Goal: Task Accomplishment & Management: Manage account settings

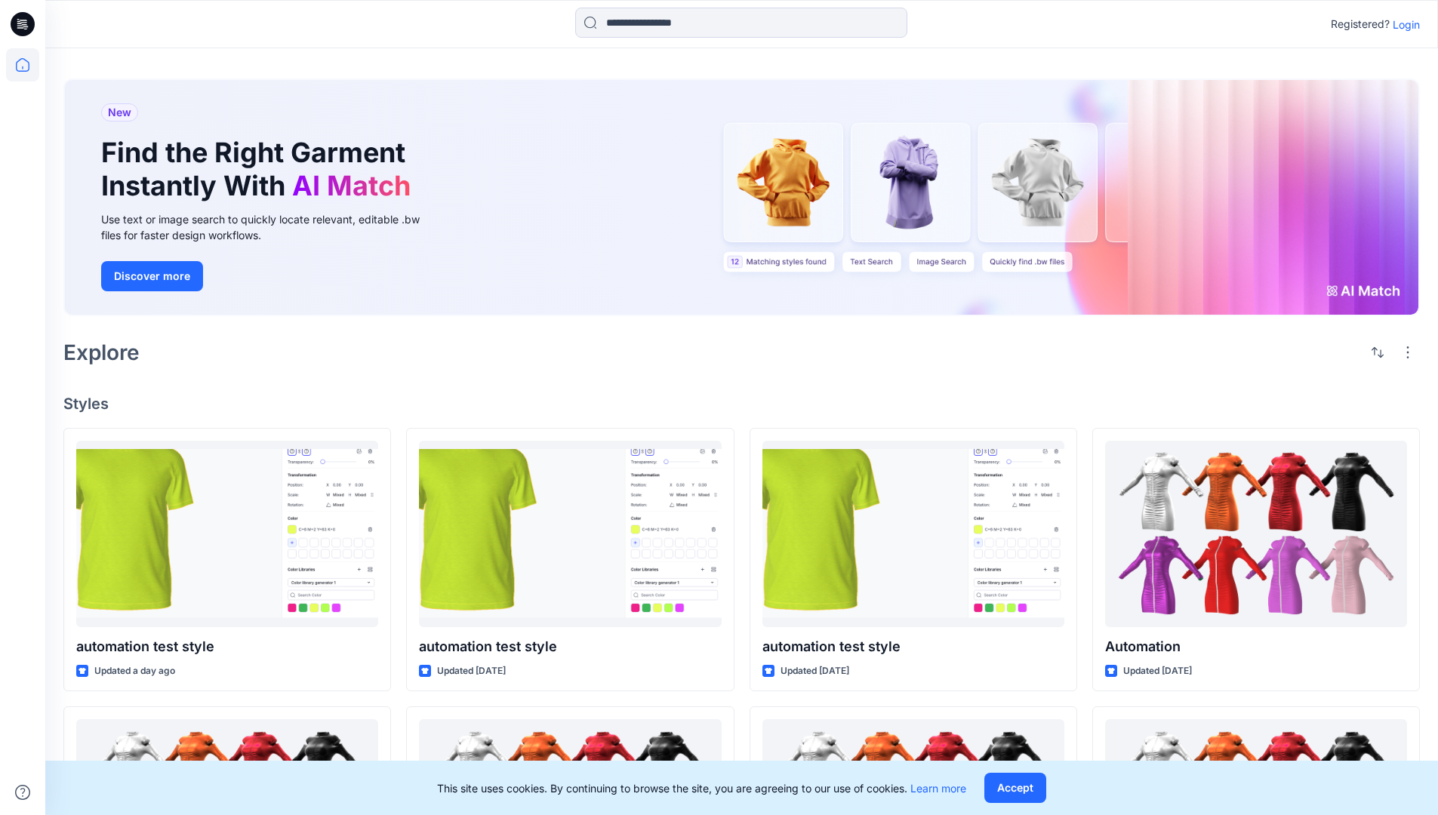
click at [1403, 24] on p "Login" at bounding box center [1406, 25] width 27 height 16
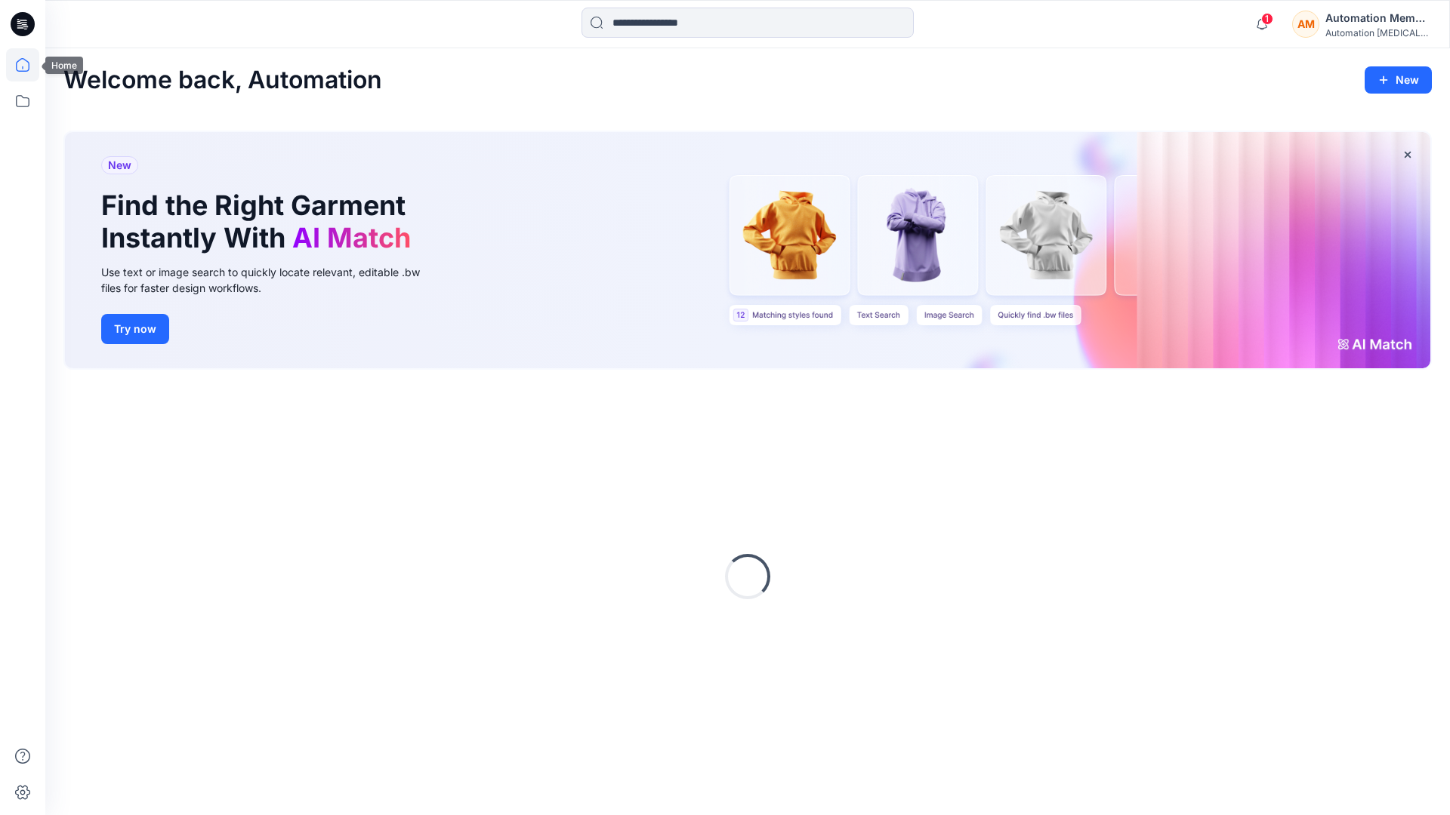
click at [26, 65] on icon at bounding box center [22, 64] width 33 height 33
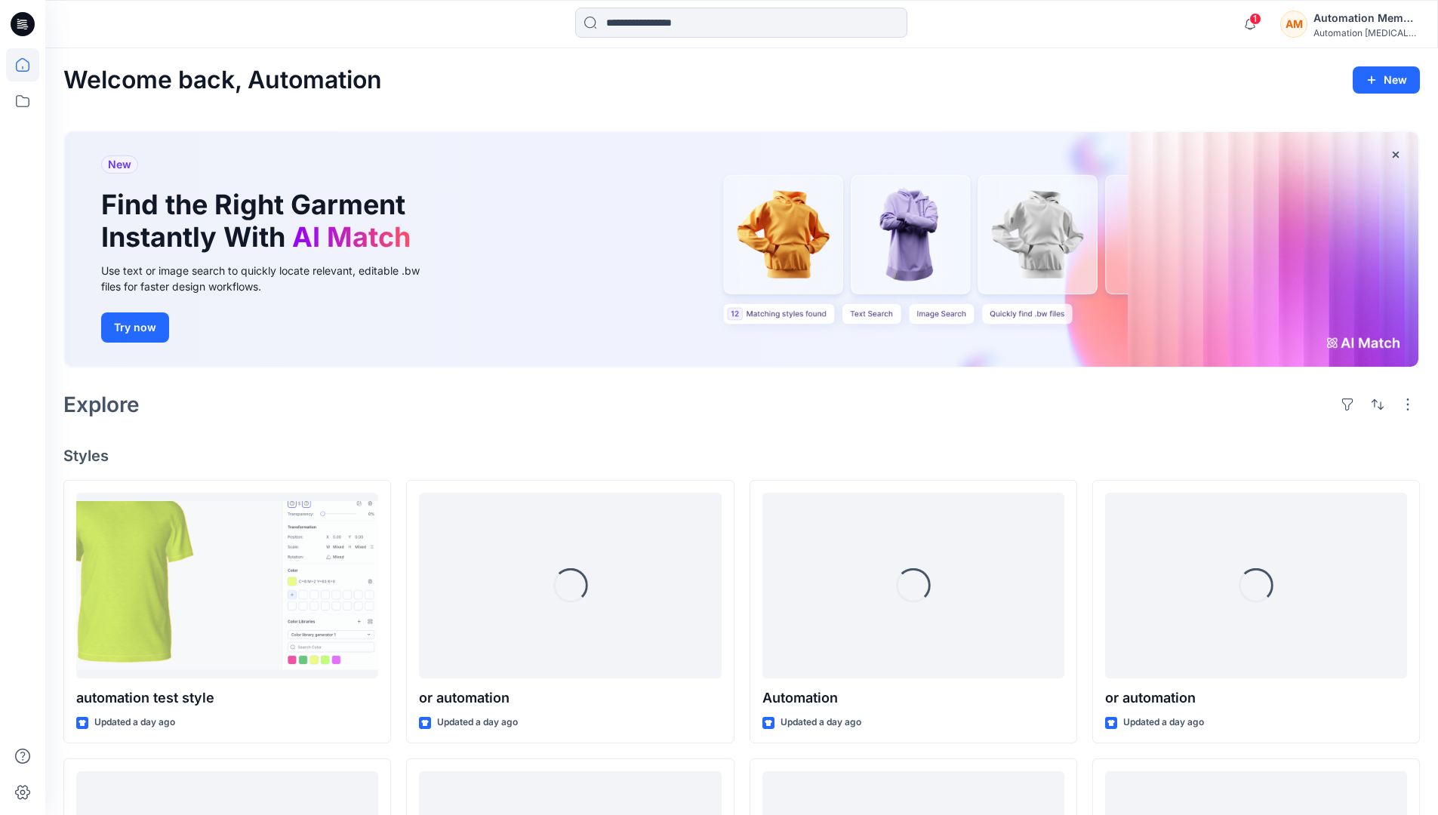
scroll to position [88, 0]
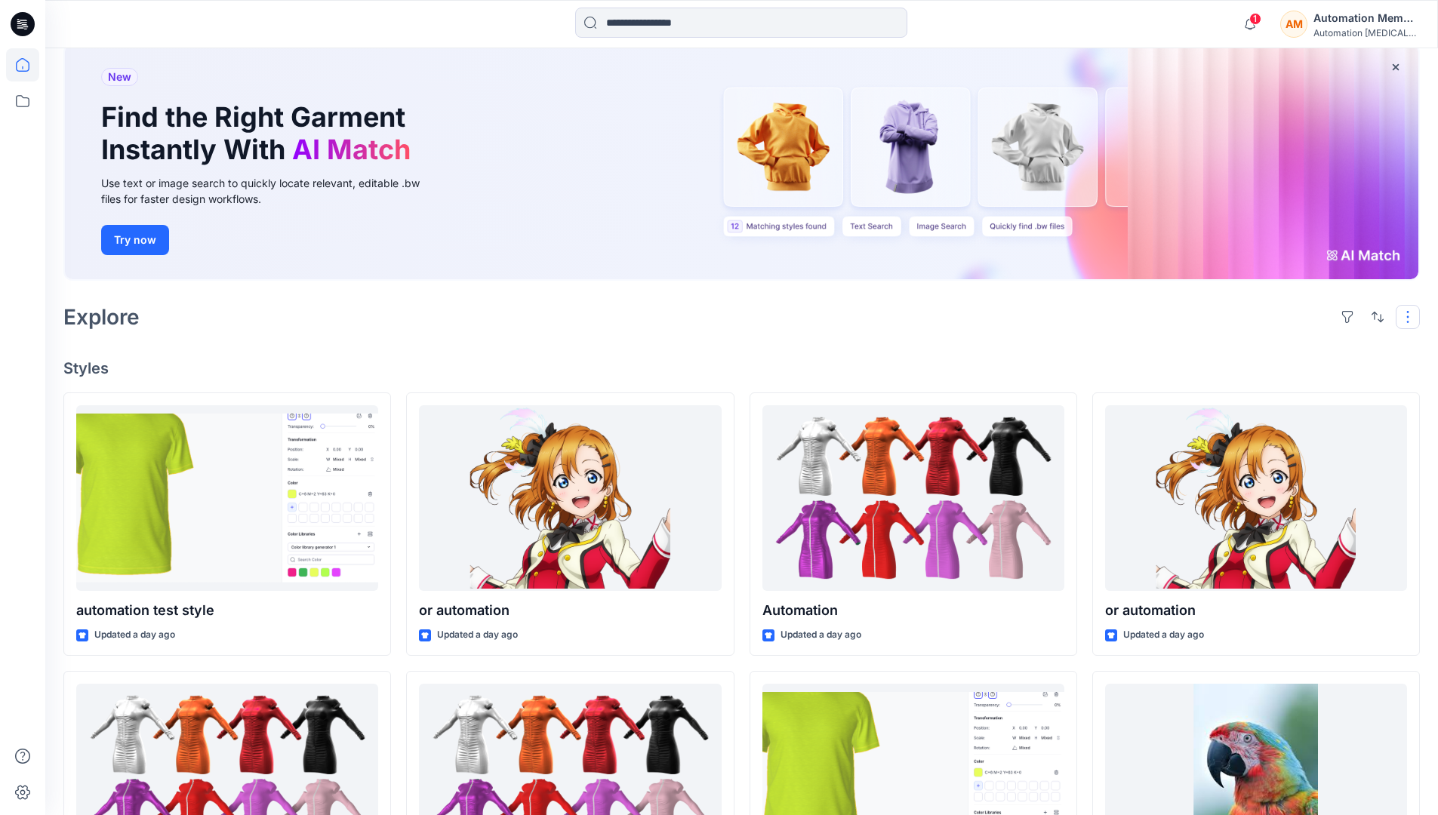
click at [1410, 316] on button "button" at bounding box center [1408, 317] width 24 height 24
click at [1374, 316] on button "button" at bounding box center [1378, 317] width 24 height 24
click at [1311, 347] on p "Last update" at bounding box center [1327, 355] width 95 height 16
click at [1297, 387] on p "A to Z" at bounding box center [1327, 389] width 95 height 16
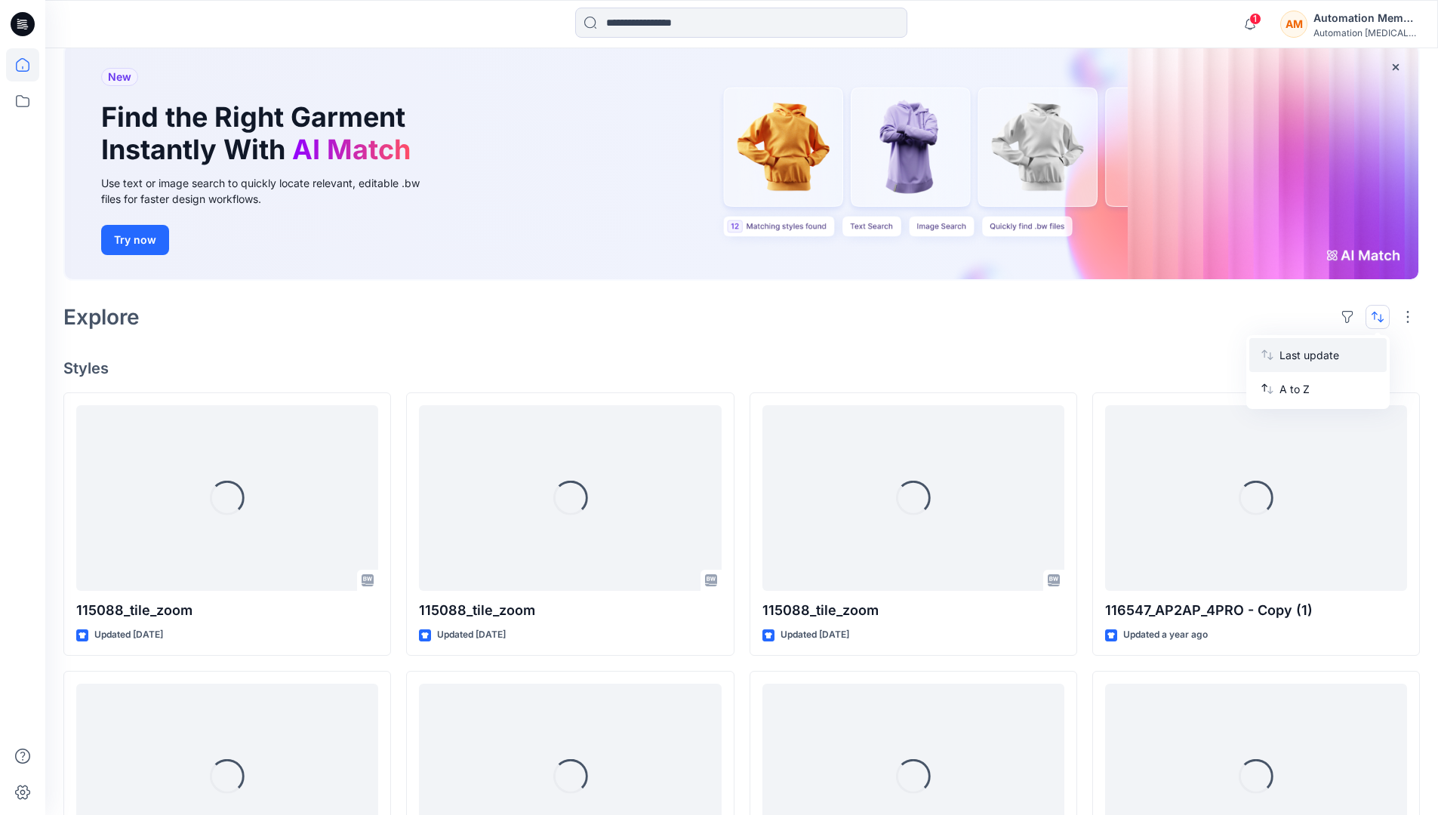
click at [1297, 352] on p "Last update" at bounding box center [1327, 355] width 95 height 16
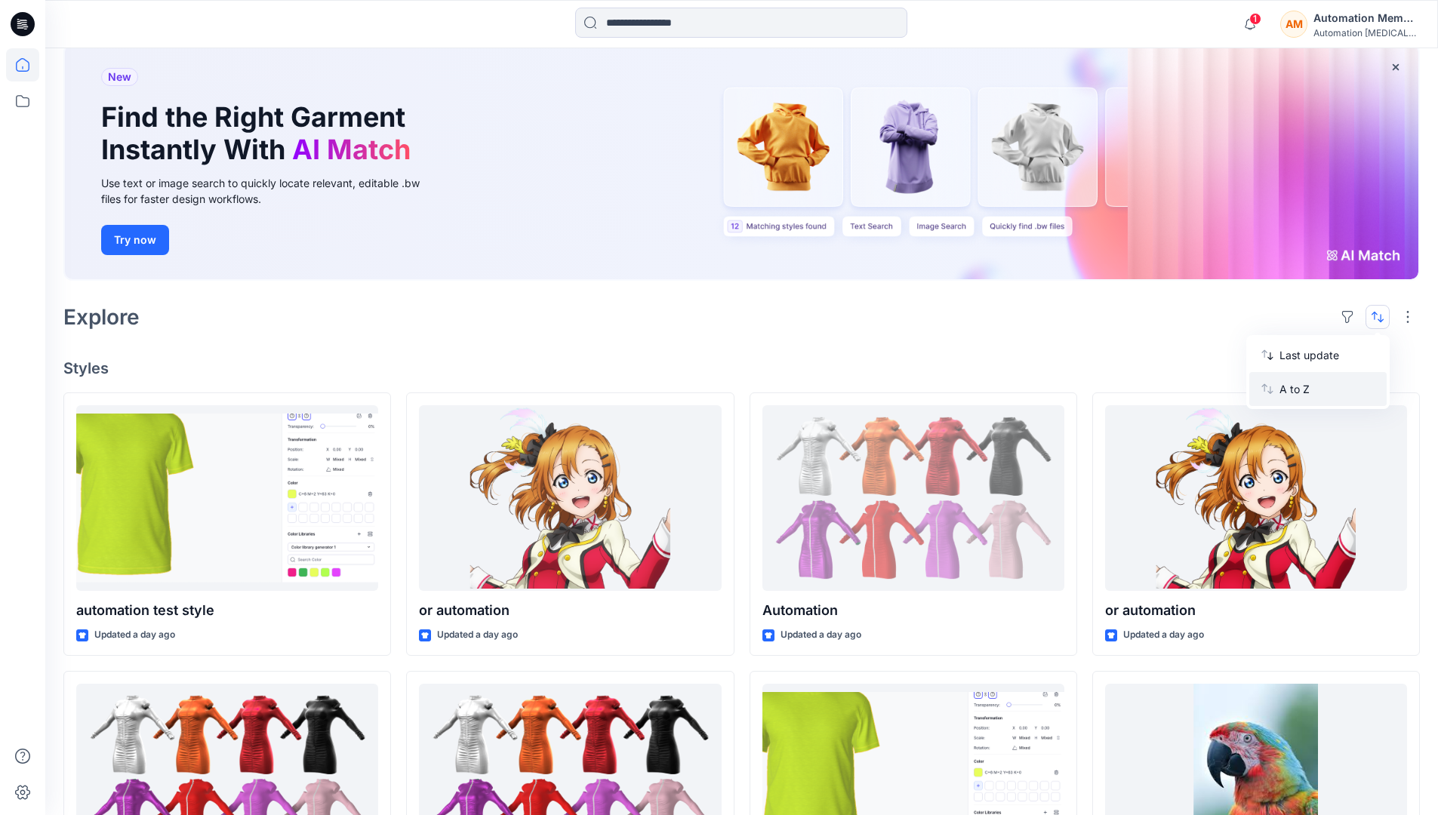
click at [1296, 393] on p "A to Z" at bounding box center [1327, 389] width 95 height 16
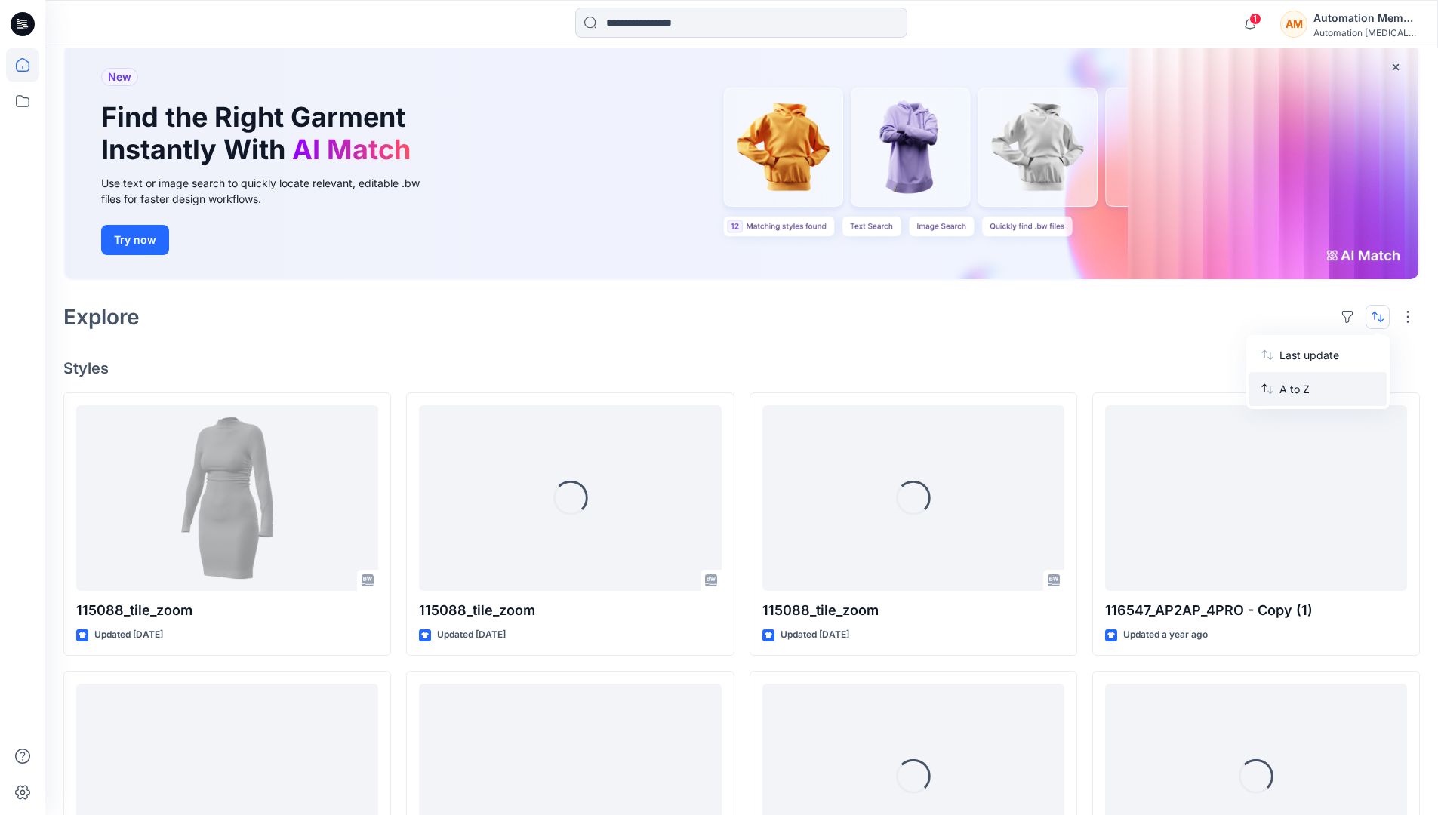
click at [1296, 389] on p "A to Z" at bounding box center [1327, 389] width 95 height 16
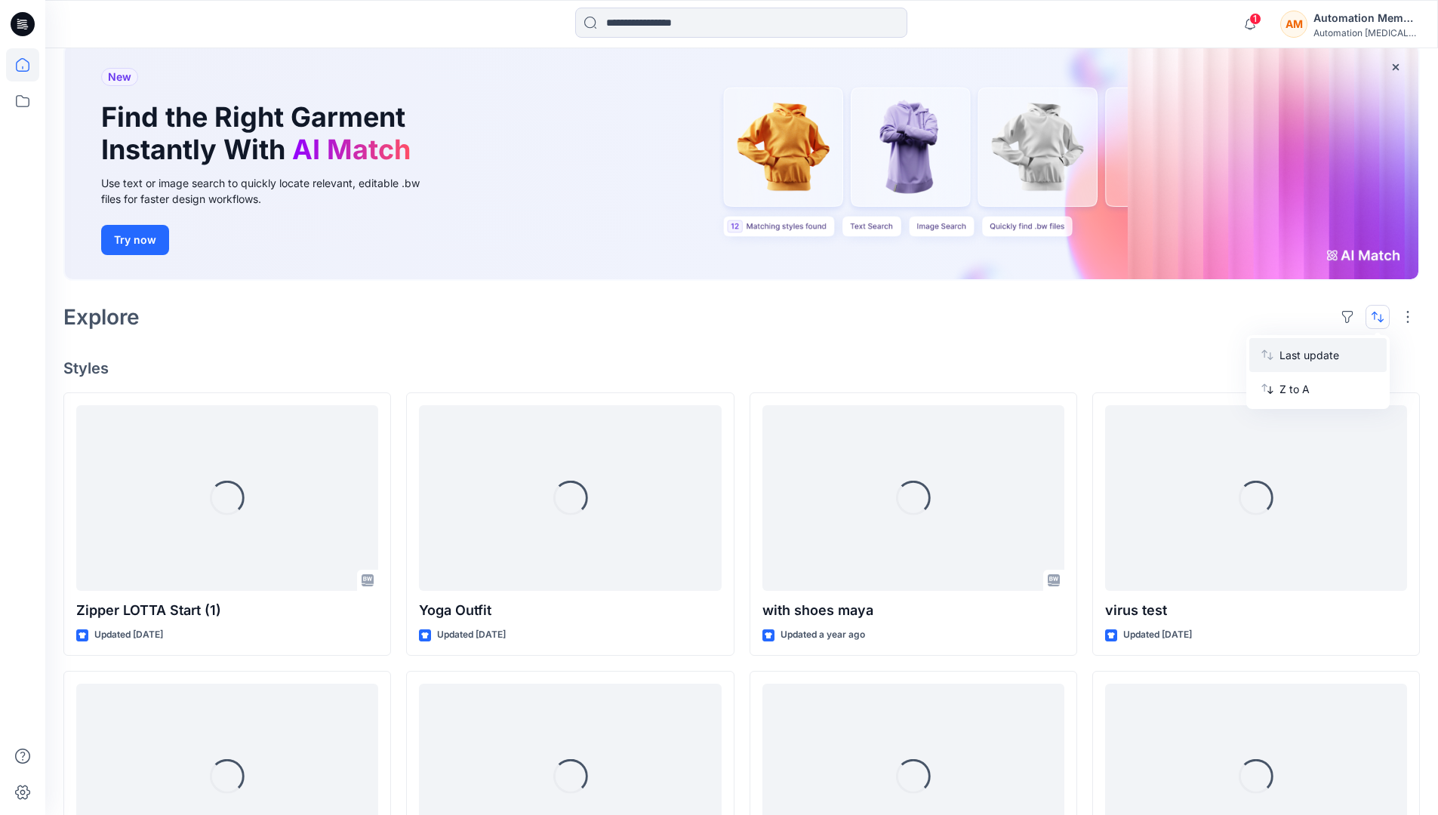
click at [1296, 359] on p "Last update" at bounding box center [1327, 355] width 95 height 16
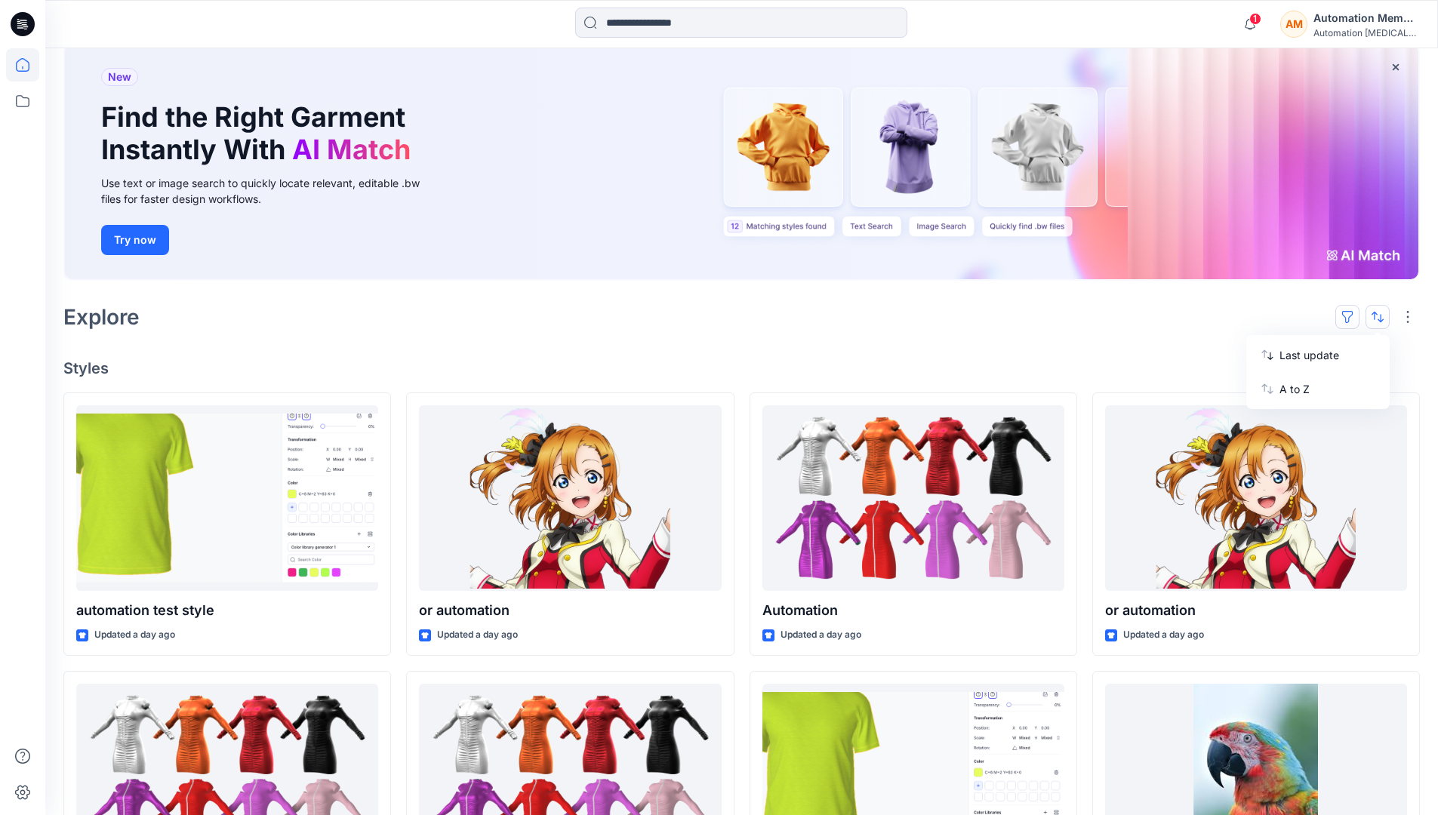
click at [1354, 316] on button "button" at bounding box center [1348, 317] width 24 height 24
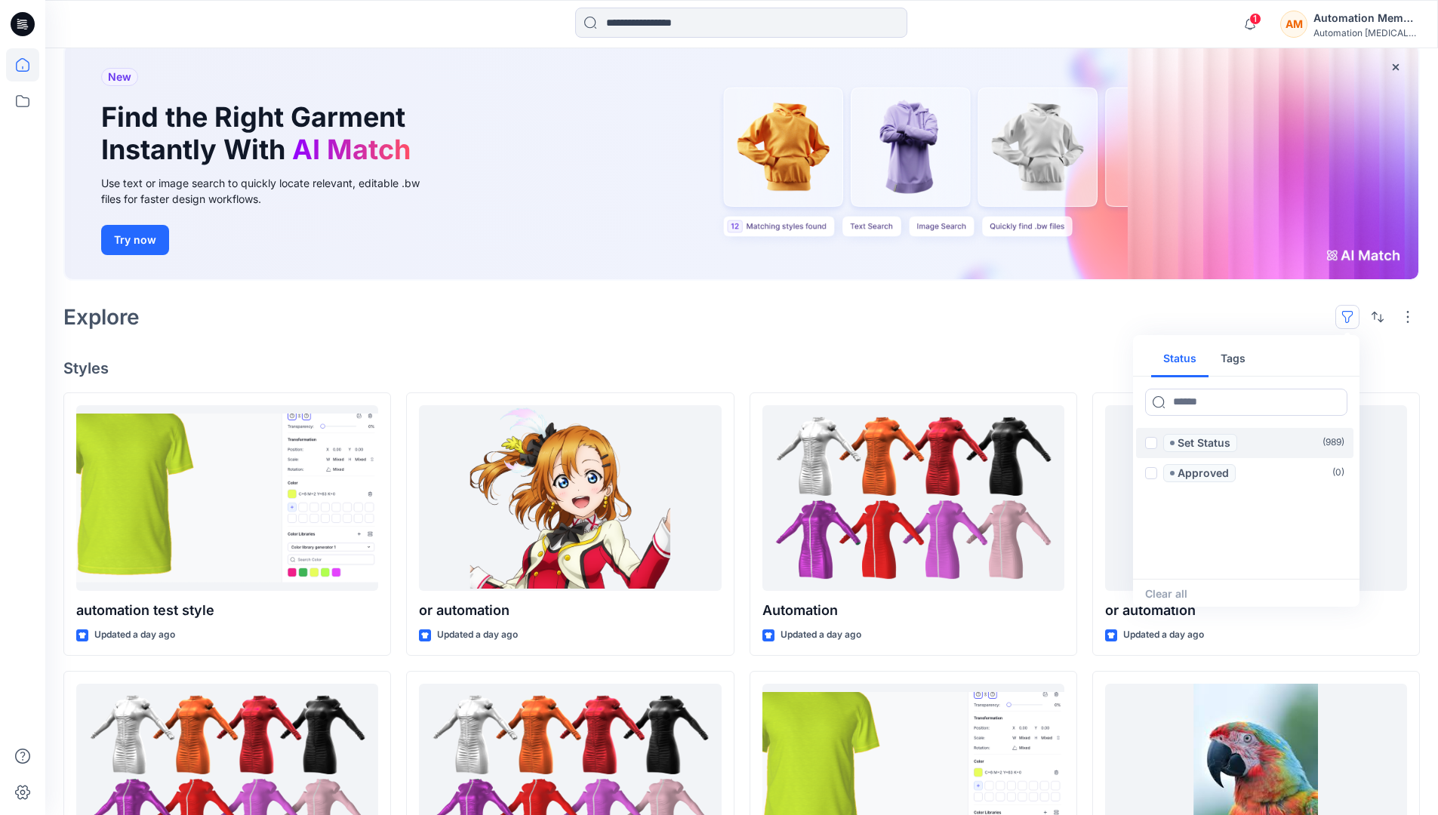
click at [1151, 445] on span at bounding box center [1151, 443] width 12 height 12
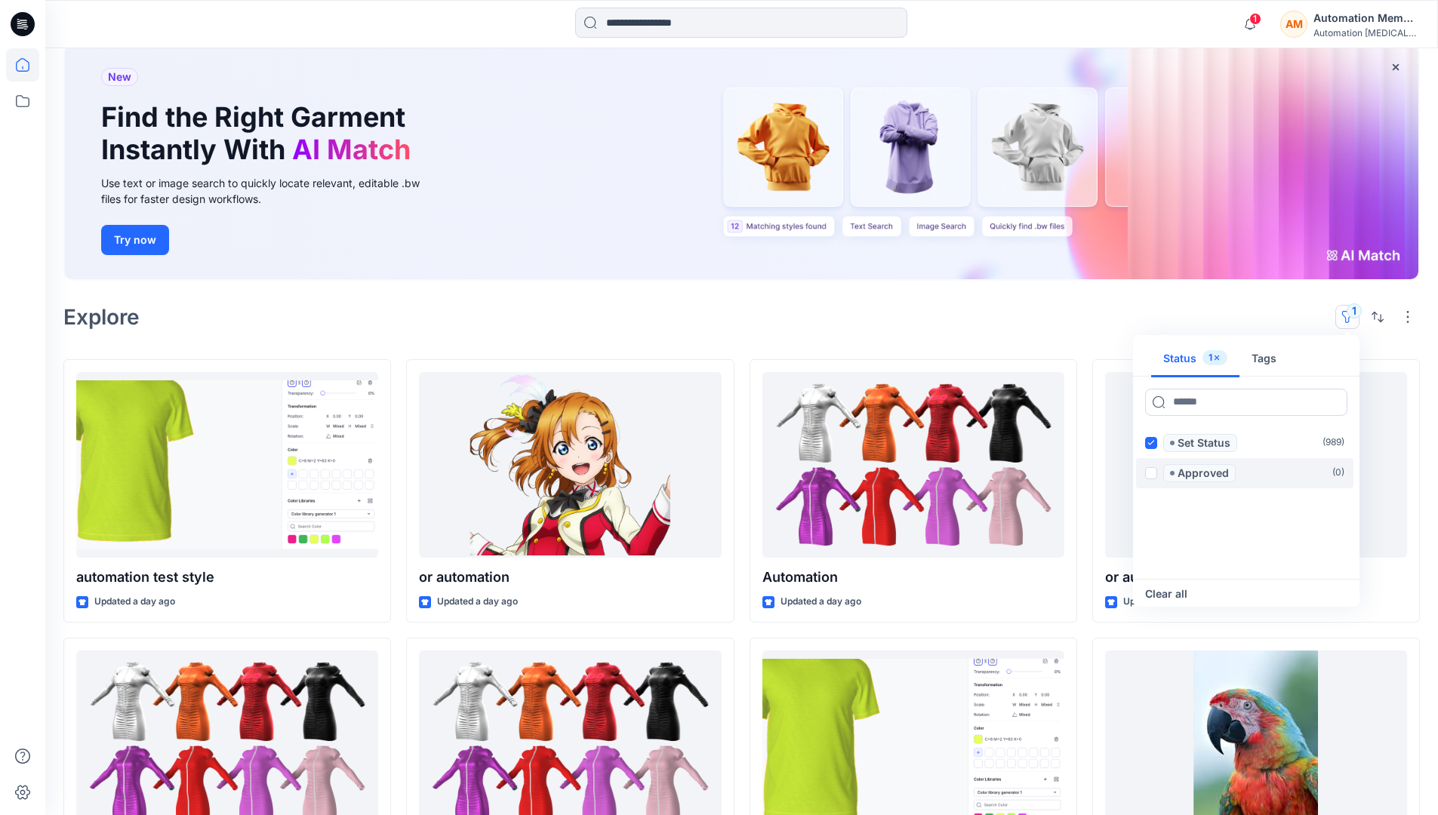
click at [1154, 470] on span at bounding box center [1151, 473] width 12 height 12
click at [1151, 444] on icon at bounding box center [1151, 442] width 7 height 5
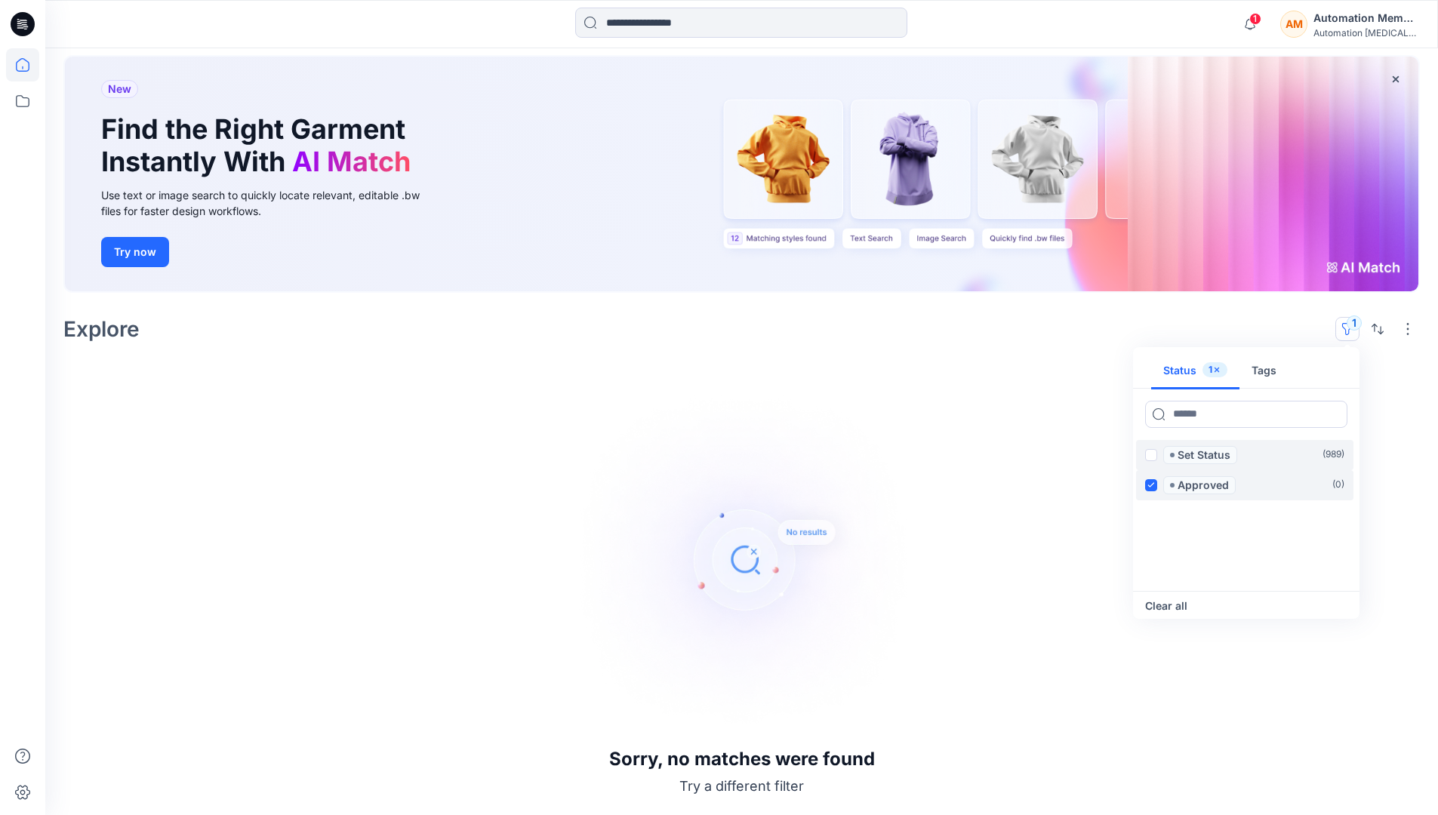
click at [1152, 483] on icon at bounding box center [1151, 484] width 7 height 5
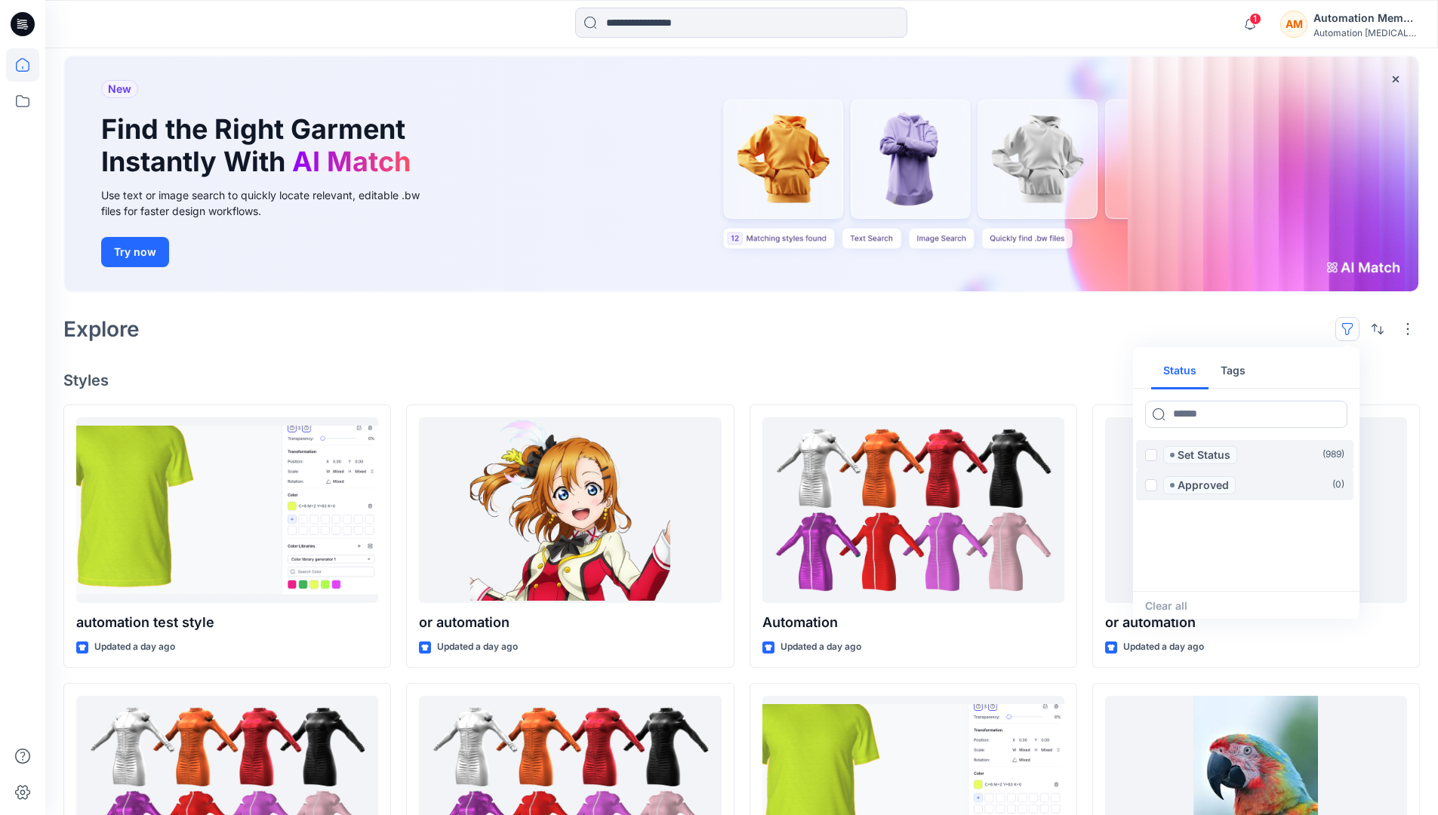
click at [1231, 365] on button "Tags" at bounding box center [1233, 371] width 49 height 36
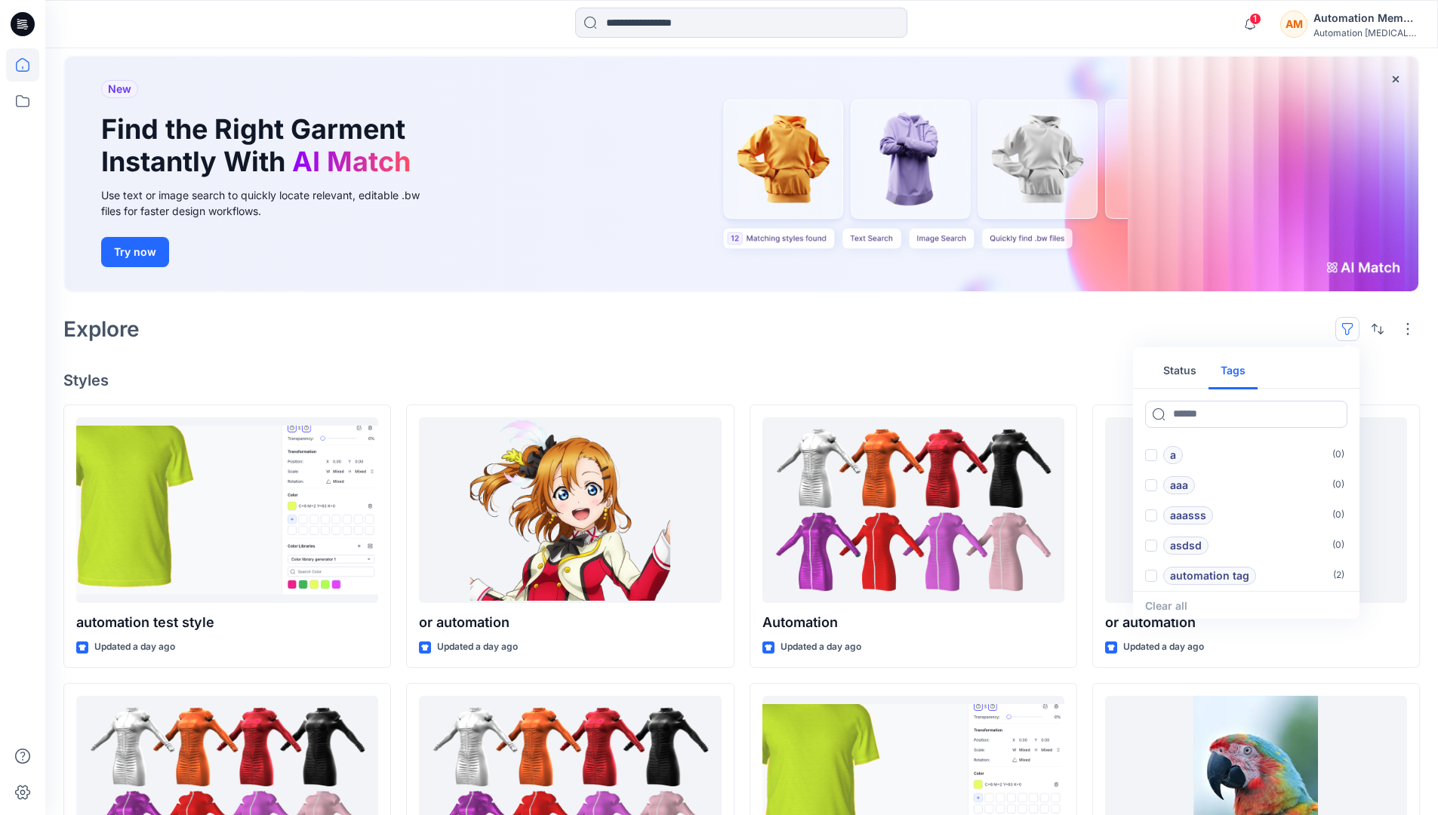
click at [1190, 370] on button "Status" at bounding box center [1179, 371] width 57 height 36
click at [1201, 418] on input at bounding box center [1246, 414] width 202 height 27
type input "******"
click at [1207, 456] on p "Set Status" at bounding box center [1204, 455] width 53 height 18
click at [1335, 416] on icon at bounding box center [1334, 414] width 12 height 12
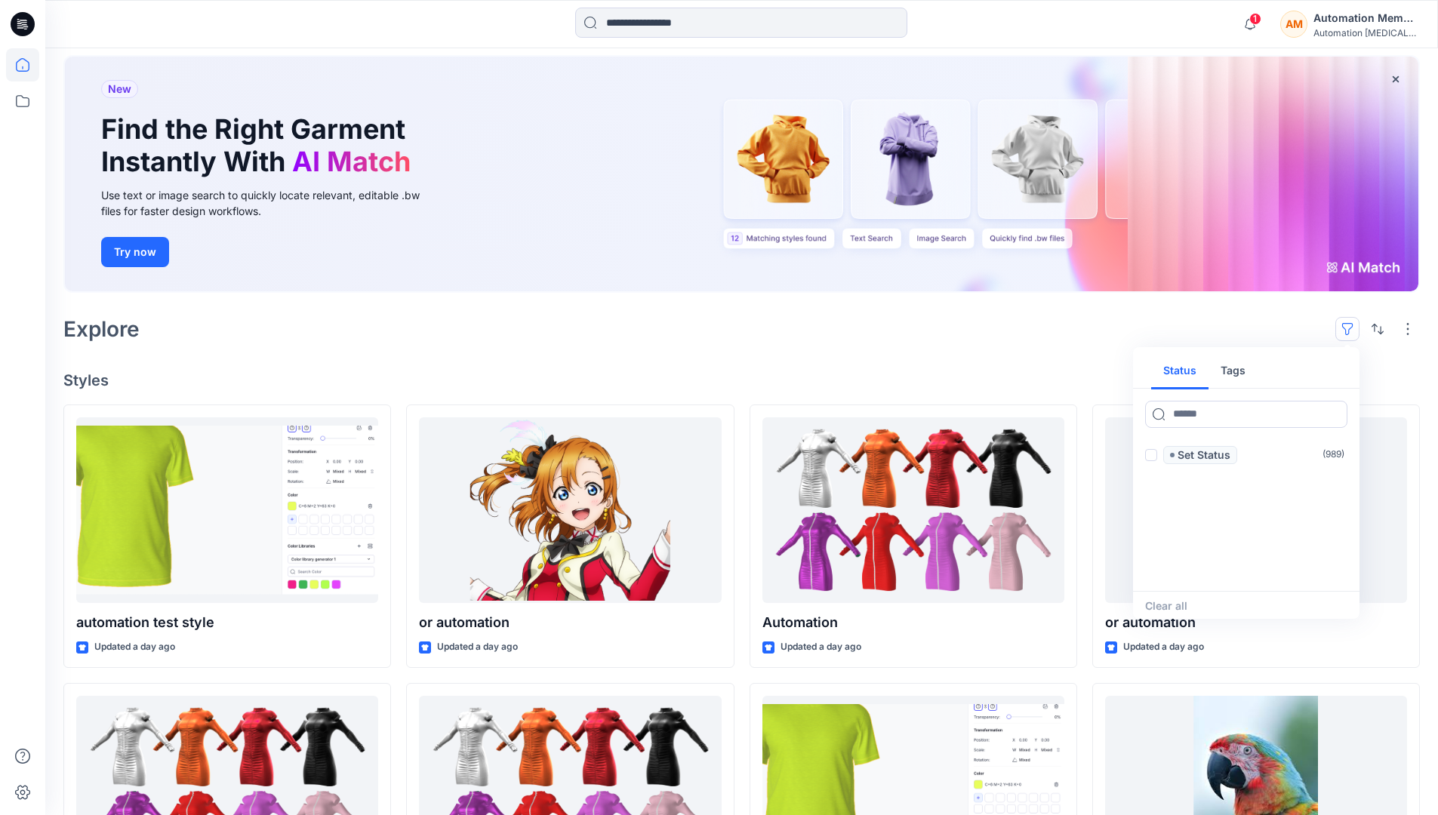
click at [1238, 376] on button "Tags" at bounding box center [1233, 371] width 49 height 36
click at [1192, 414] on input at bounding box center [1246, 414] width 202 height 27
type input "**********"
click at [1246, 572] on p "automation tag" at bounding box center [1209, 576] width 79 height 18
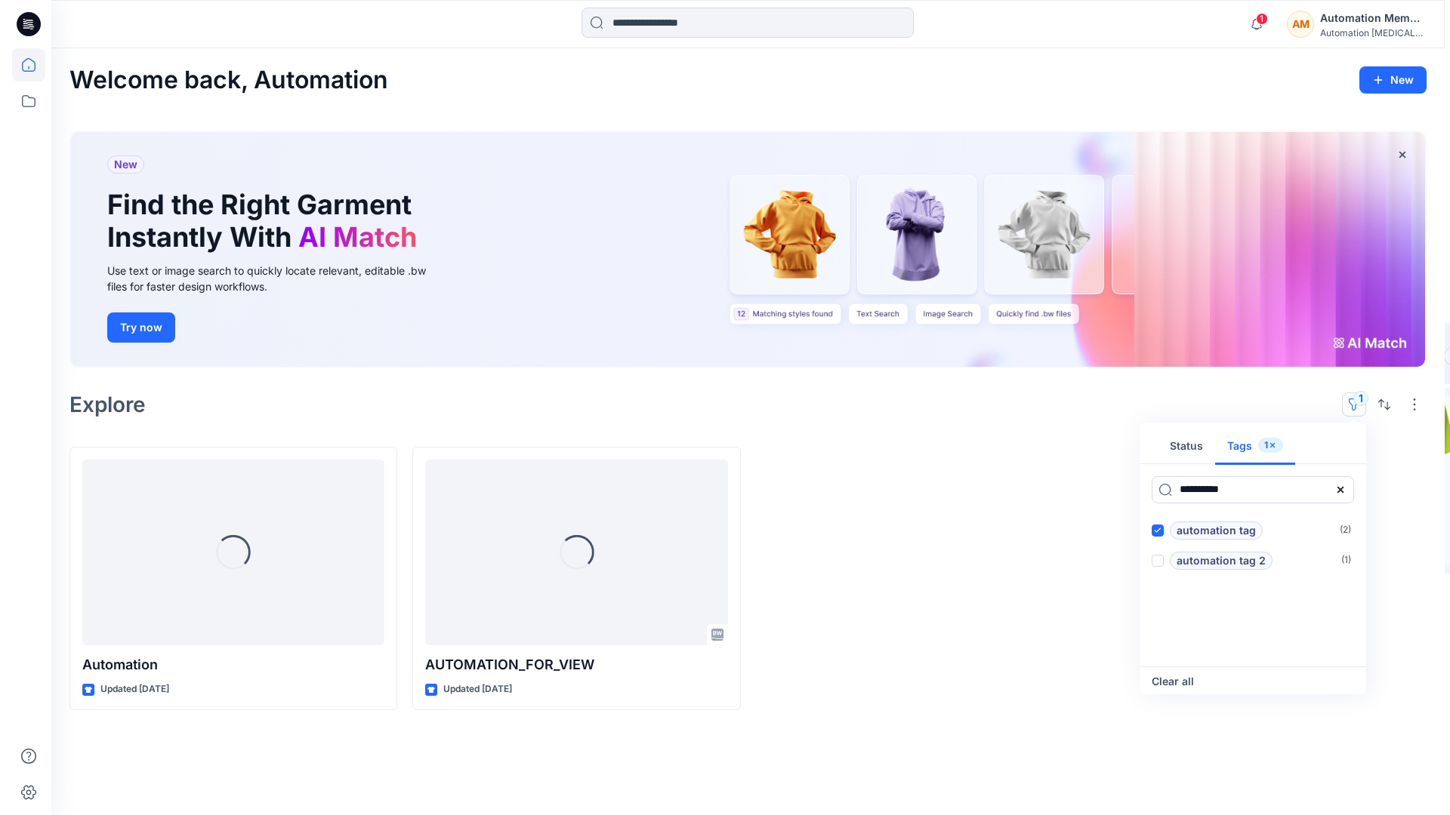
scroll to position [0, 0]
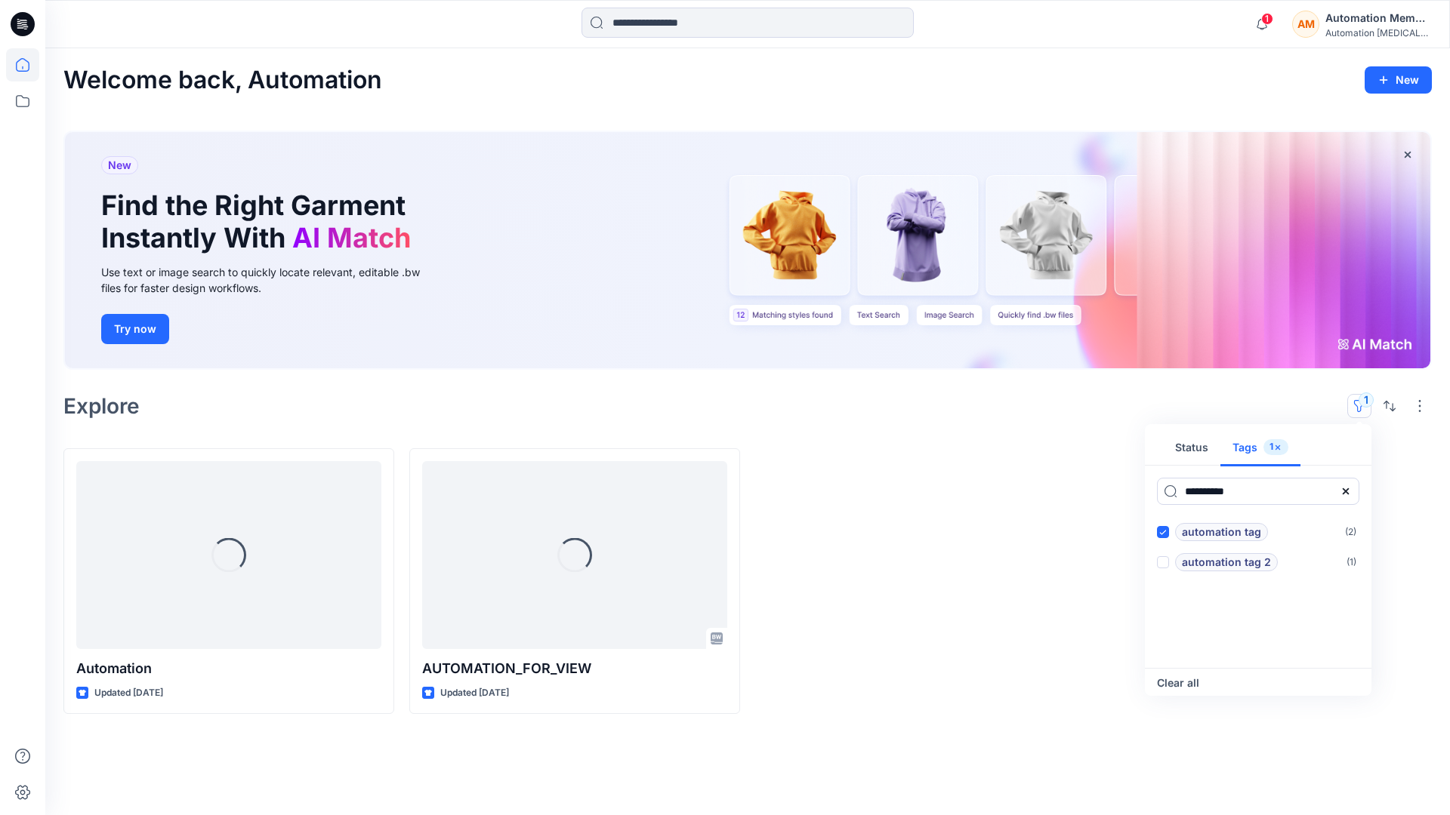
click at [1246, 451] on button "Tags 1" at bounding box center [1260, 448] width 80 height 36
click at [1346, 491] on icon at bounding box center [1346, 492] width 6 height 6
click at [1201, 454] on button "Status" at bounding box center [1191, 448] width 57 height 36
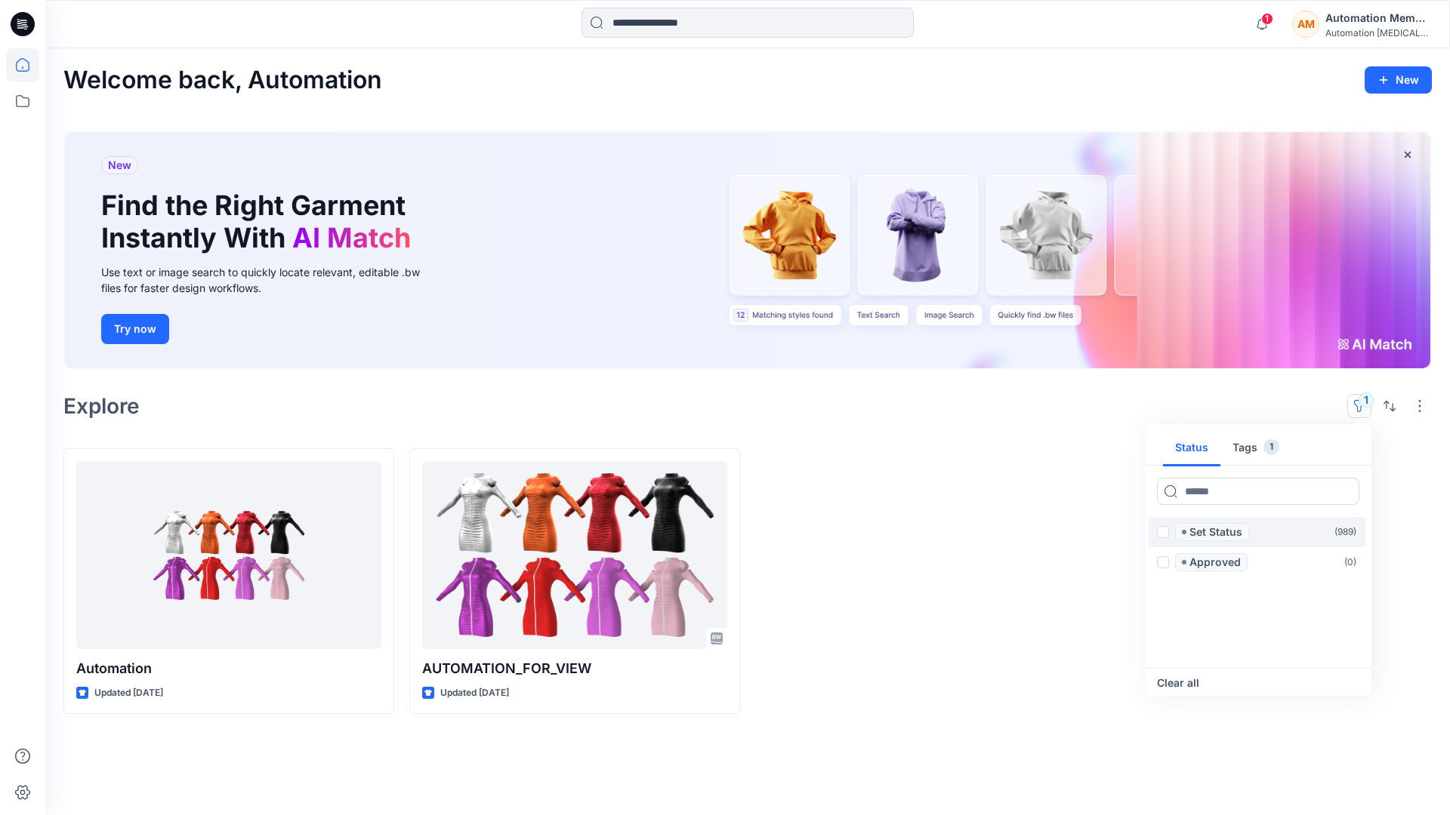
click at [1215, 533] on p "Set Status" at bounding box center [1215, 532] width 53 height 18
click at [1166, 534] on span at bounding box center [1163, 532] width 12 height 12
click at [1189, 683] on button "Clear all" at bounding box center [1178, 683] width 42 height 18
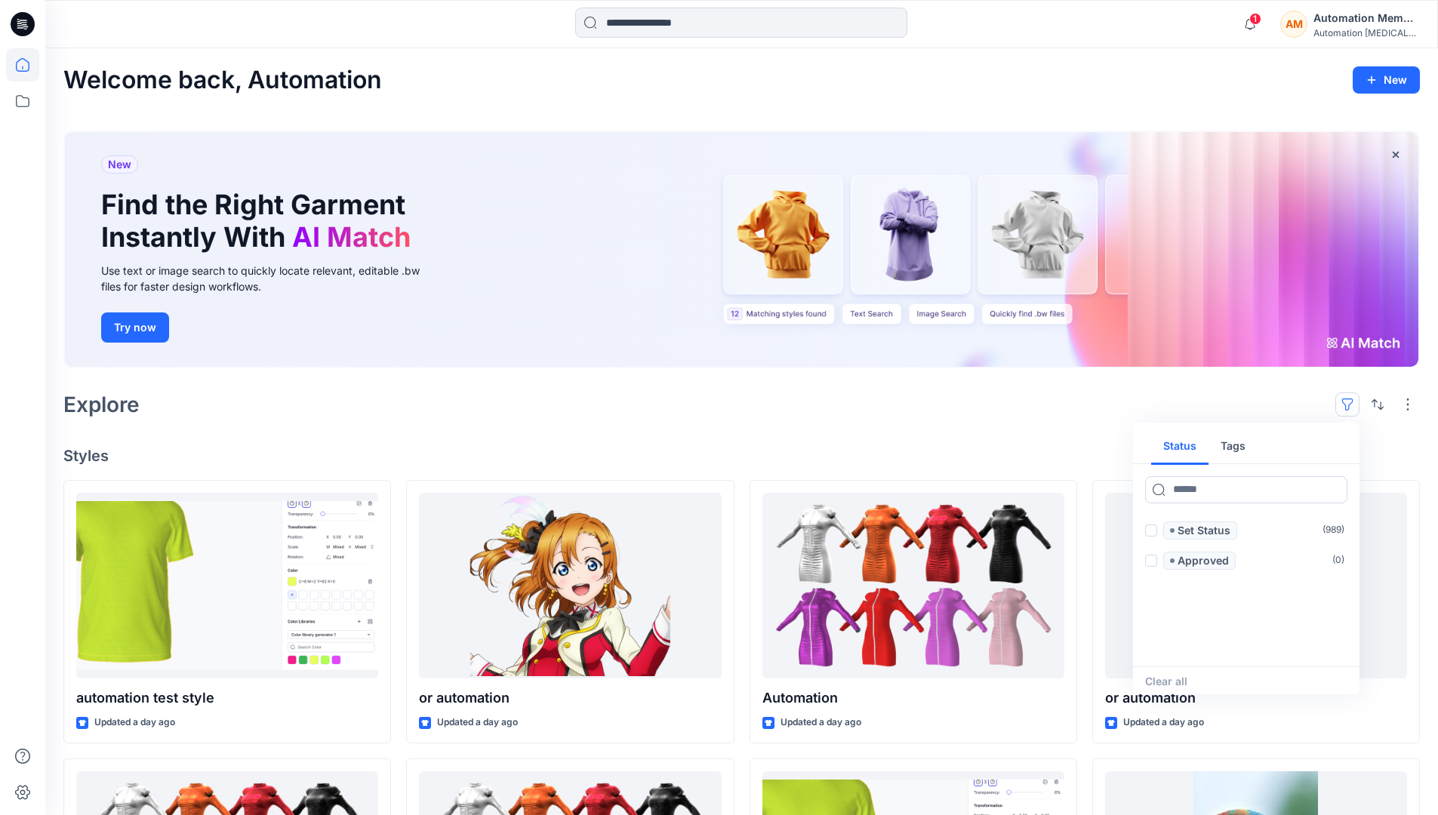
click at [1352, 399] on button "button" at bounding box center [1348, 405] width 24 height 24
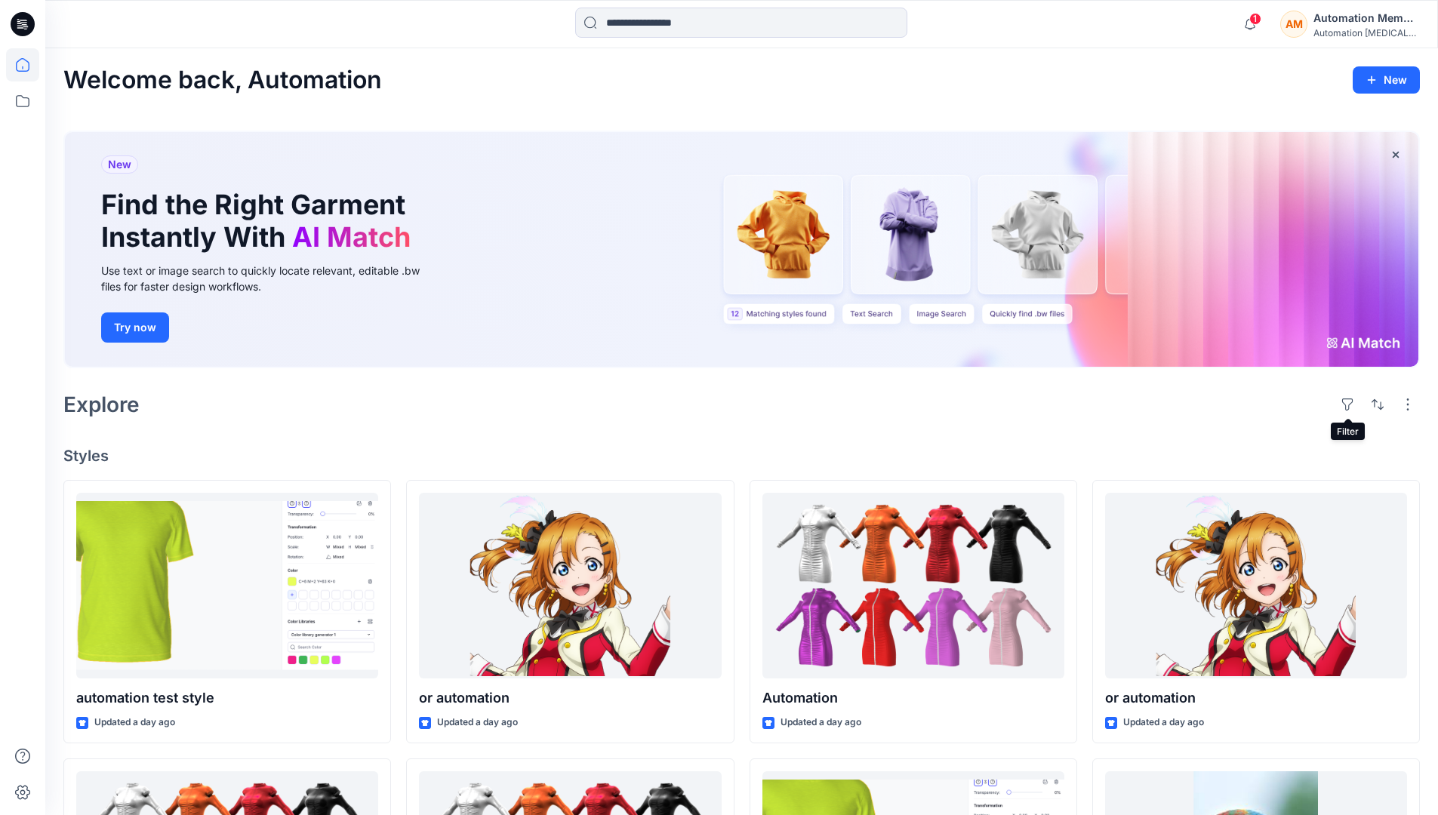
click at [1312, 26] on div "AM Automation Member Automation [MEDICAL_DATA]..." at bounding box center [1350, 24] width 139 height 30
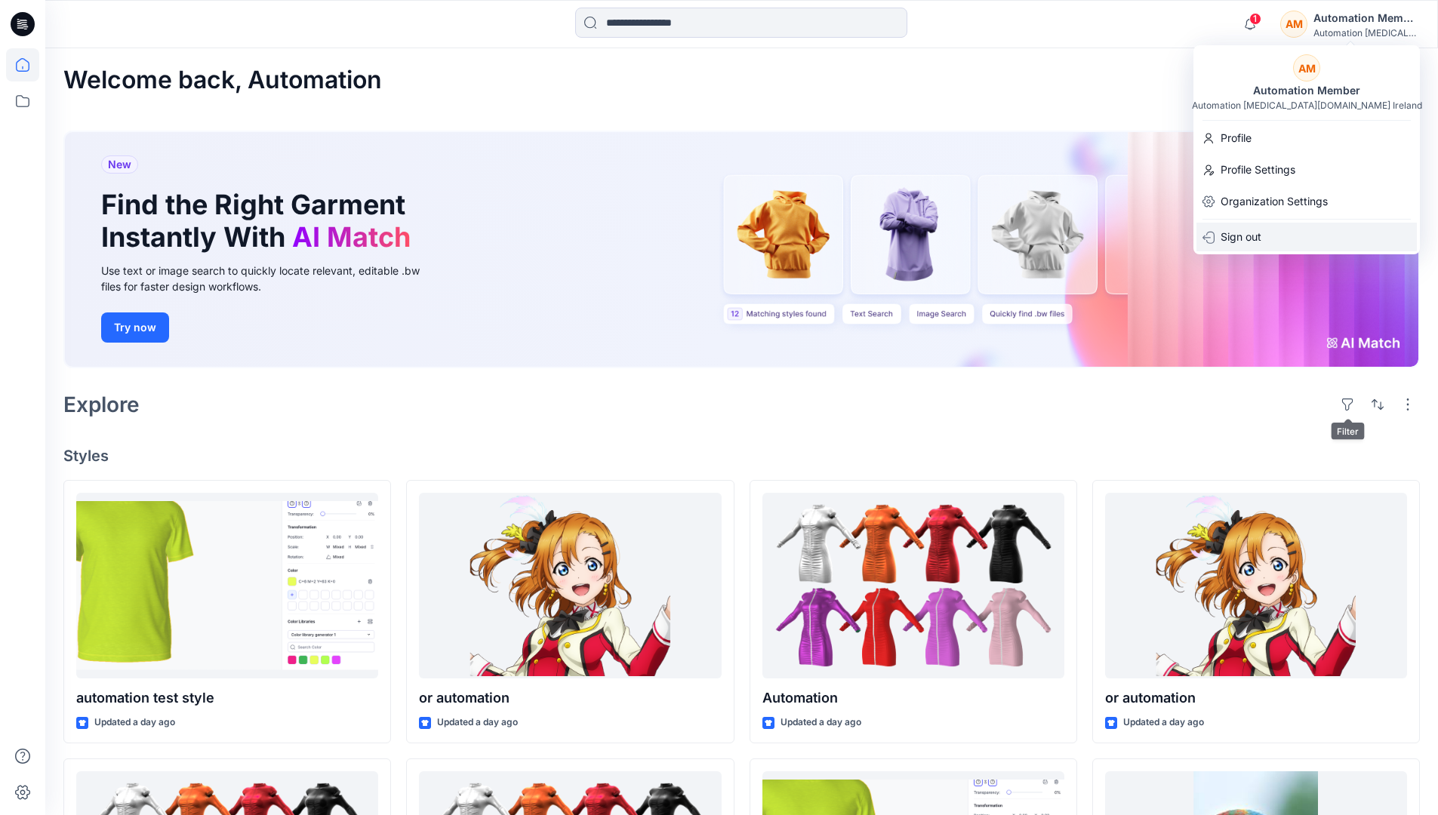
click at [1279, 232] on div "Sign out" at bounding box center [1307, 237] width 220 height 29
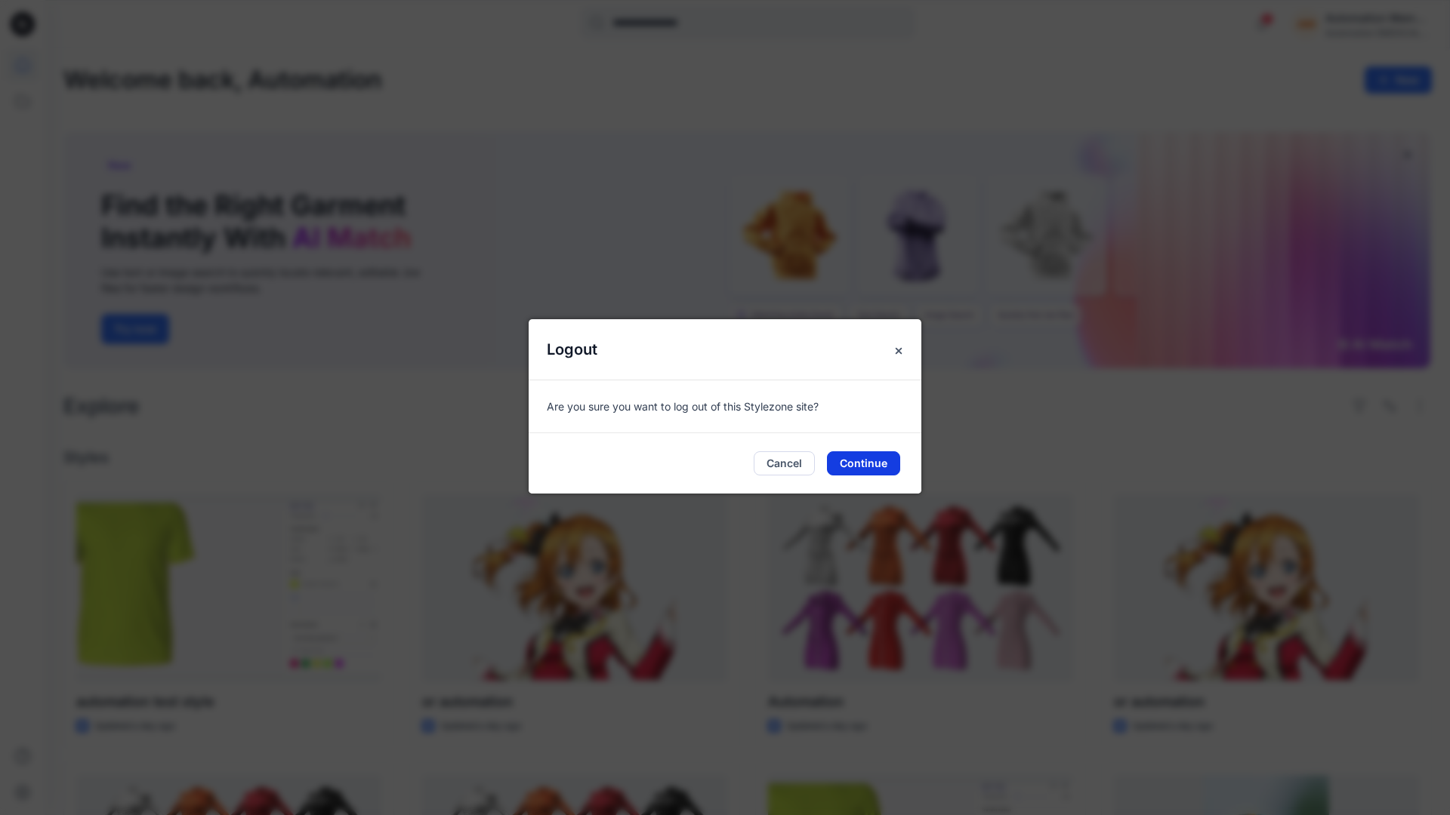
click at [843, 457] on button "Continue" at bounding box center [863, 464] width 73 height 24
